Goal: Find specific page/section: Find specific page/section

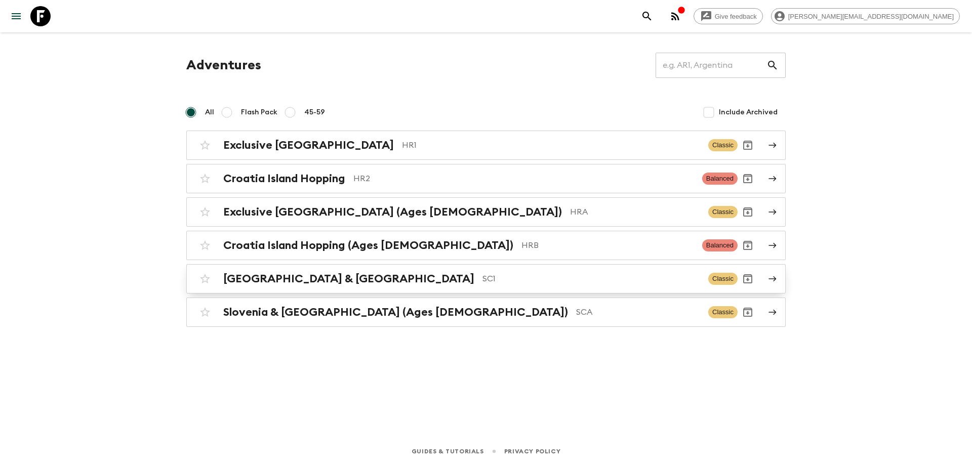
click at [483, 282] on p "SC1" at bounding box center [592, 279] width 218 height 12
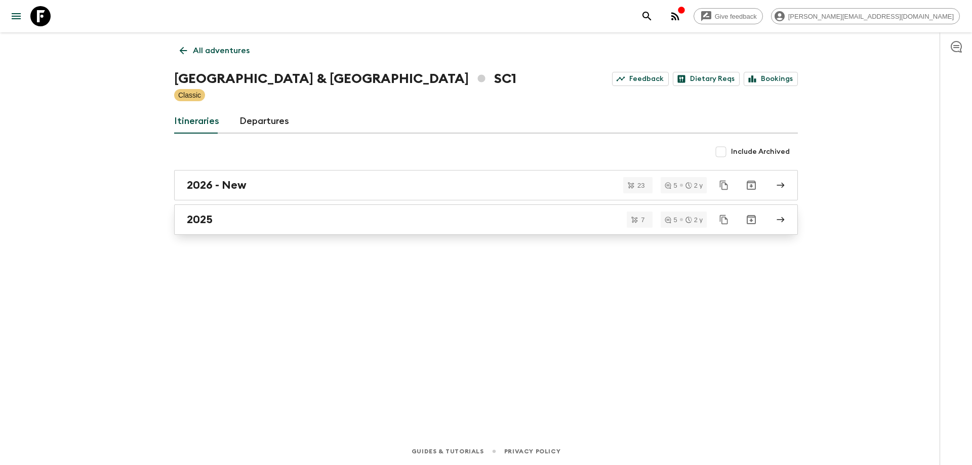
click at [260, 223] on div "2025" at bounding box center [476, 219] width 579 height 13
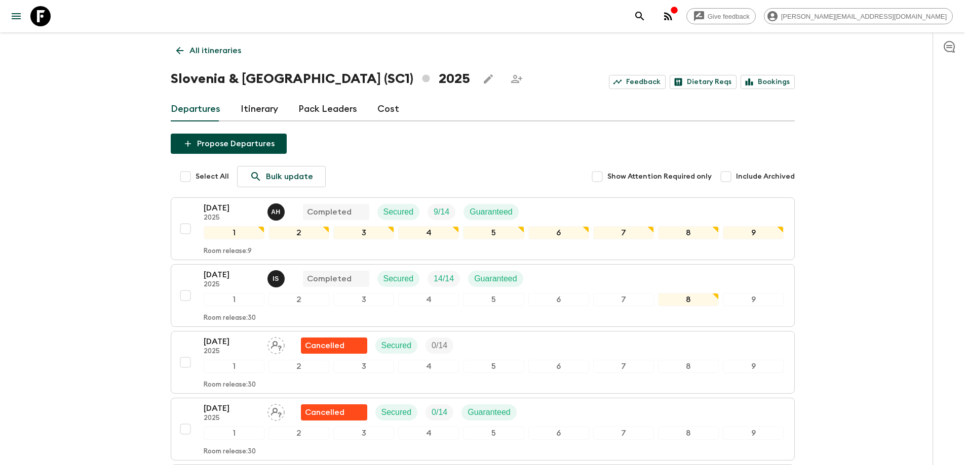
click at [253, 103] on link "Itinerary" at bounding box center [258, 109] width 37 height 24
